Goal: Task Accomplishment & Management: Manage account settings

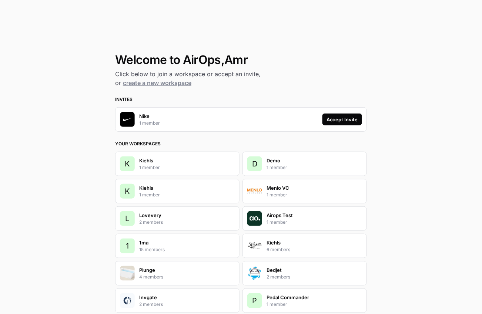
click at [350, 112] on div "Nike 1 member Accept Invite" at bounding box center [241, 119] width 252 height 24
click at [354, 118] on div "Accept Invite" at bounding box center [342, 119] width 31 height 7
